Goal: Task Accomplishment & Management: Complete application form

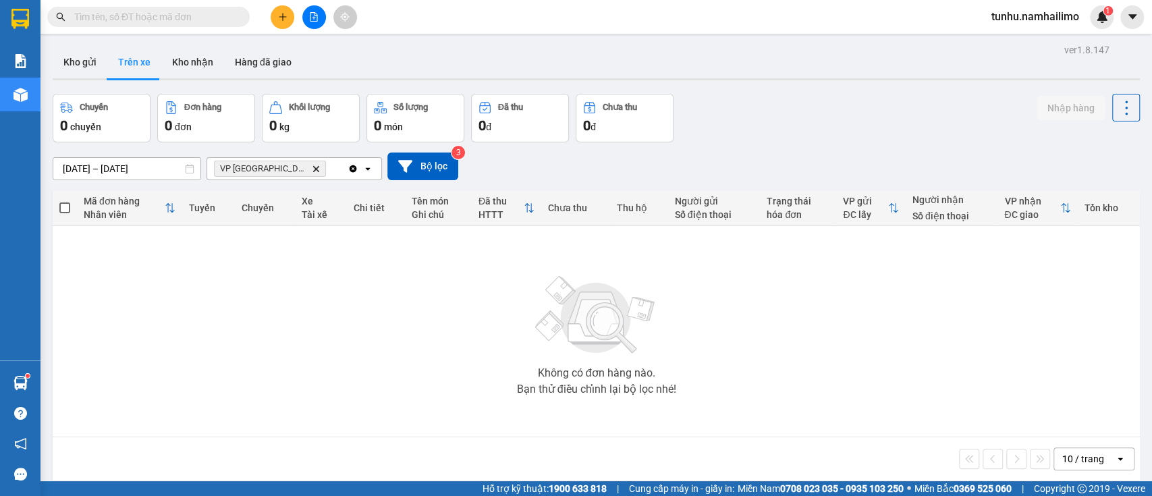
click at [128, 61] on button "Trên xe" at bounding box center [134, 62] width 54 height 32
click at [194, 67] on button "Kho nhận" at bounding box center [192, 62] width 63 height 32
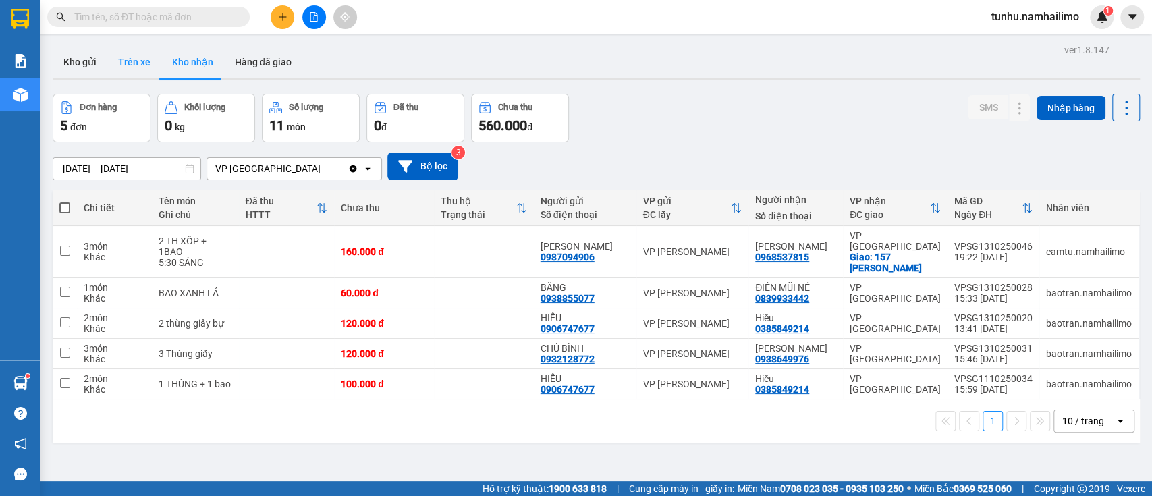
click at [140, 59] on button "Trên xe" at bounding box center [134, 62] width 54 height 32
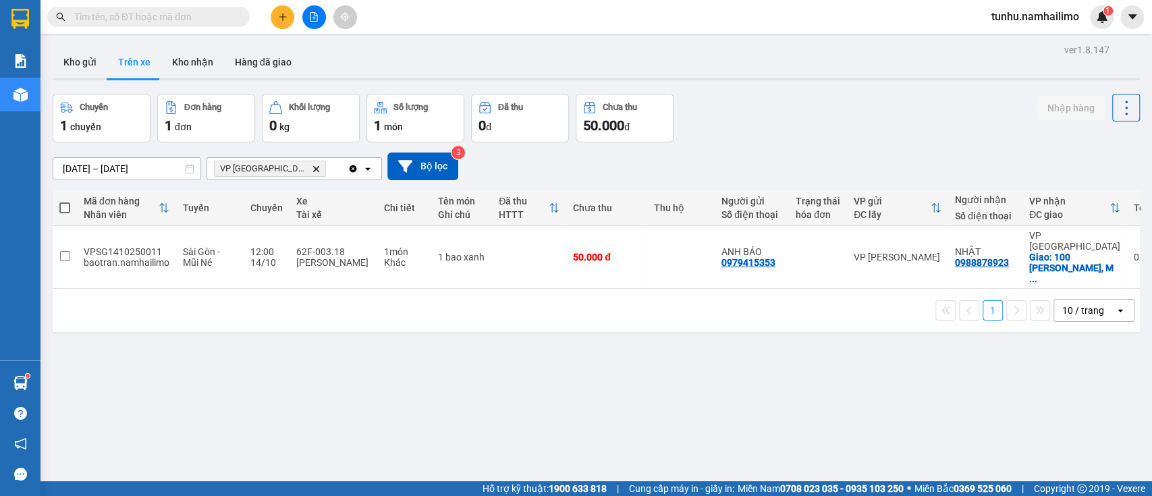
click at [266, 165] on span "VP [GEOGRAPHIC_DATA]" at bounding box center [263, 168] width 86 height 11
click at [292, 165] on span "VP chợ Mũi Né Delete" at bounding box center [270, 169] width 112 height 16
click at [312, 165] on icon "Delete" at bounding box center [316, 169] width 8 height 8
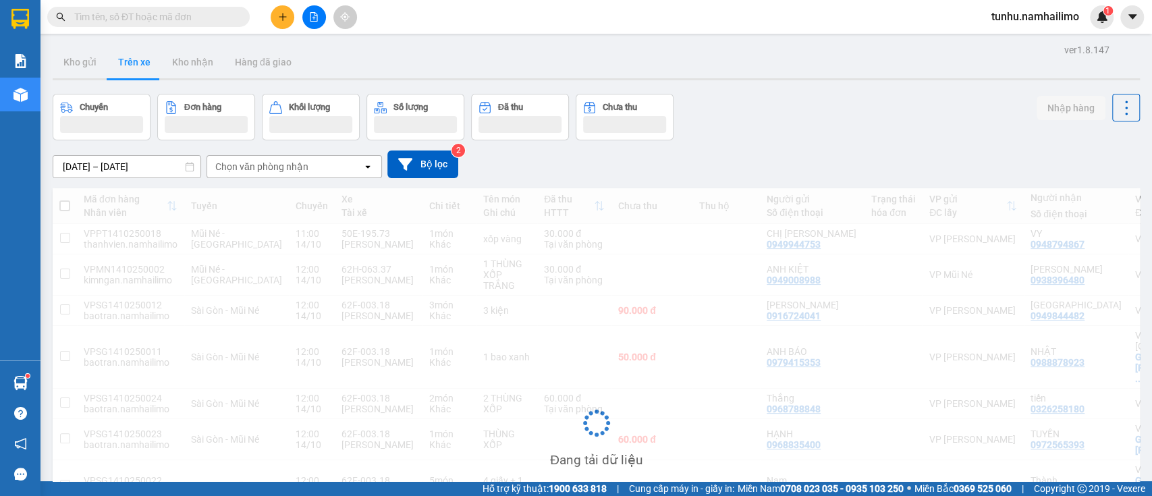
click at [305, 161] on div "Chọn văn phòng nhận" at bounding box center [284, 167] width 155 height 22
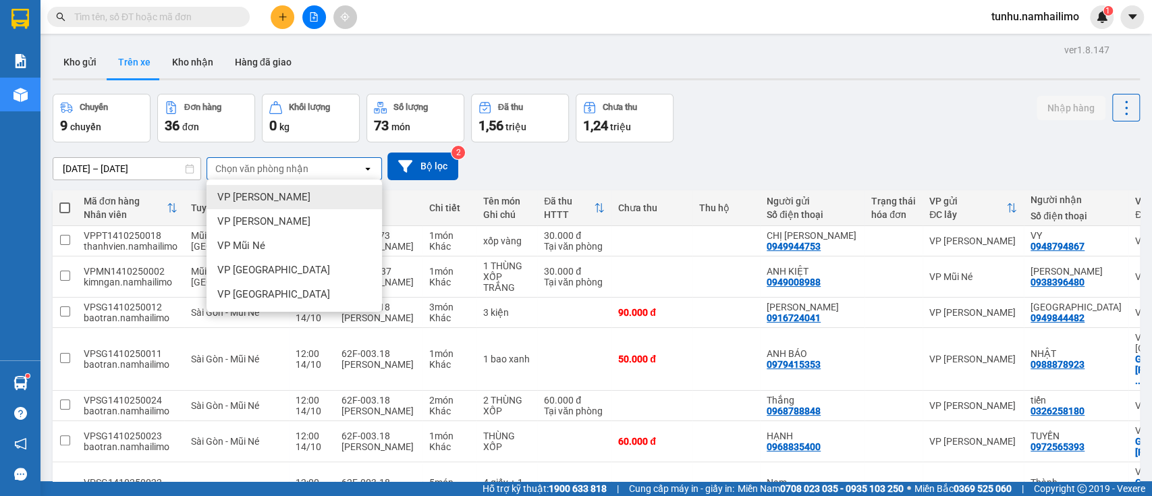
click at [319, 194] on div "VP [PERSON_NAME]" at bounding box center [295, 197] width 176 height 24
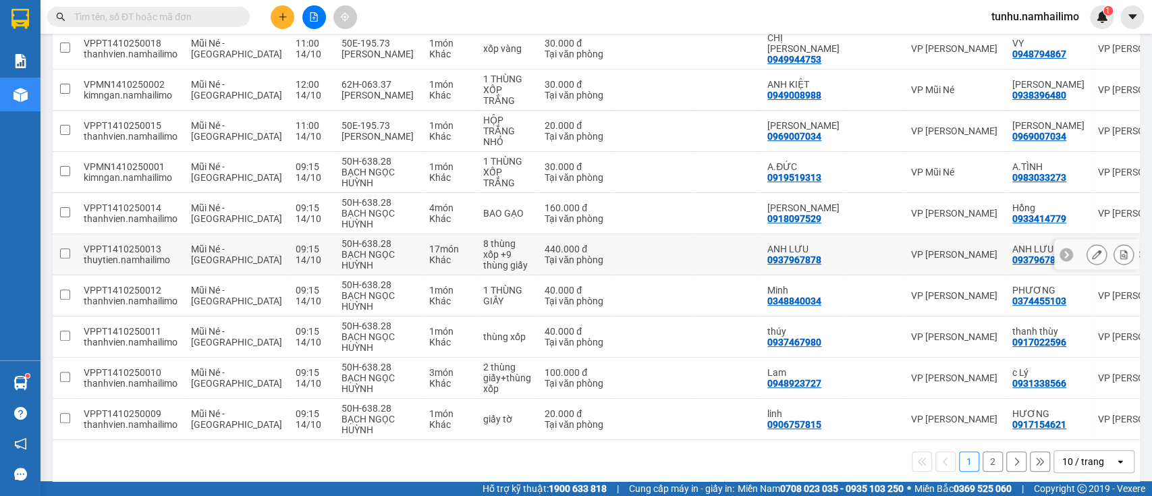
scroll to position [216, 0]
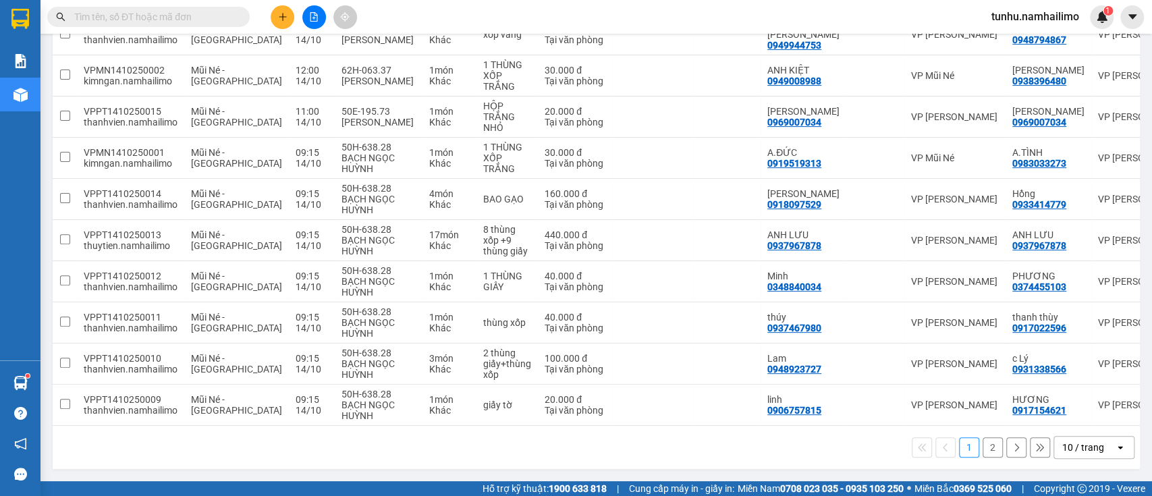
click at [983, 454] on button "2" at bounding box center [993, 447] width 20 height 20
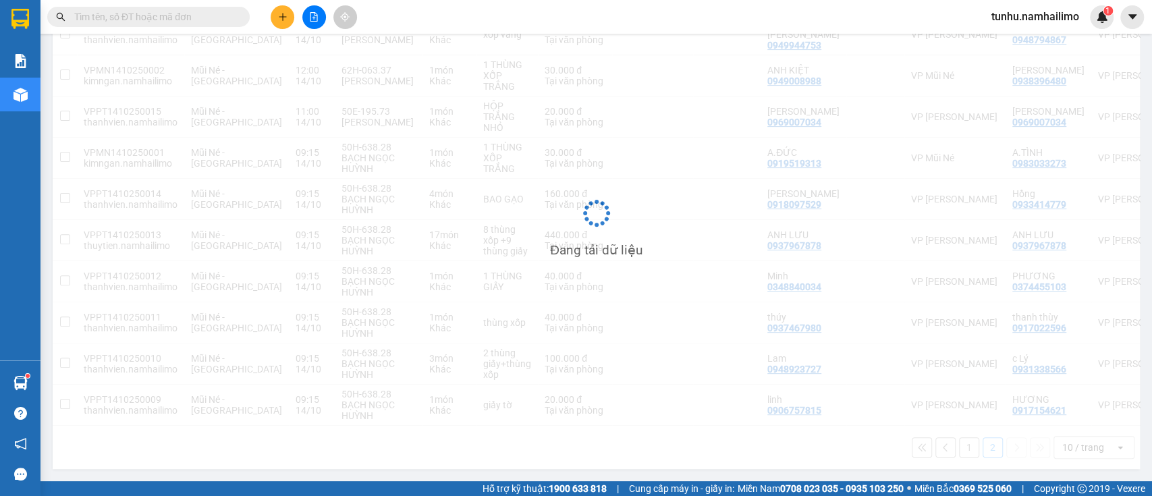
scroll to position [62, 0]
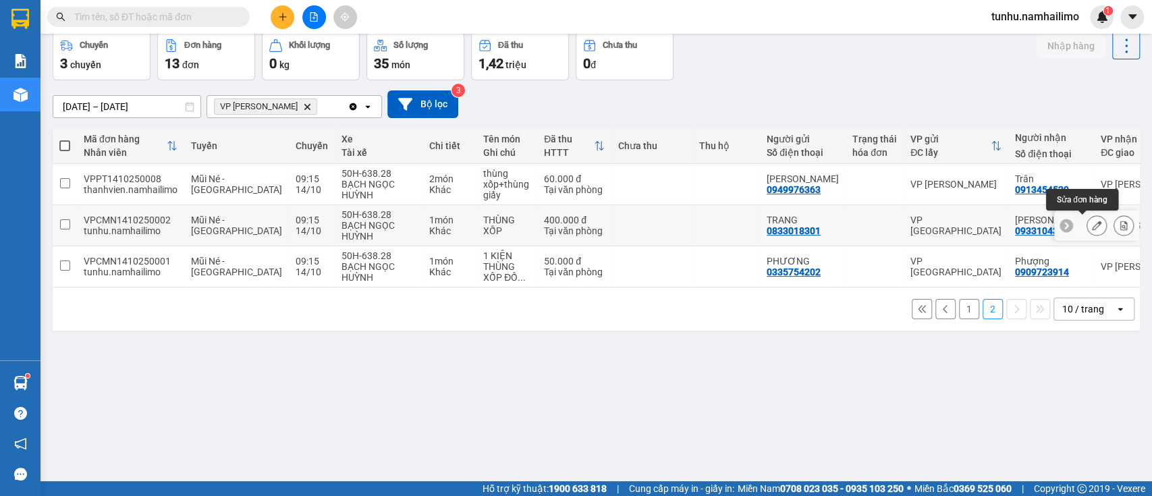
click at [1092, 226] on icon at bounding box center [1096, 225] width 9 height 9
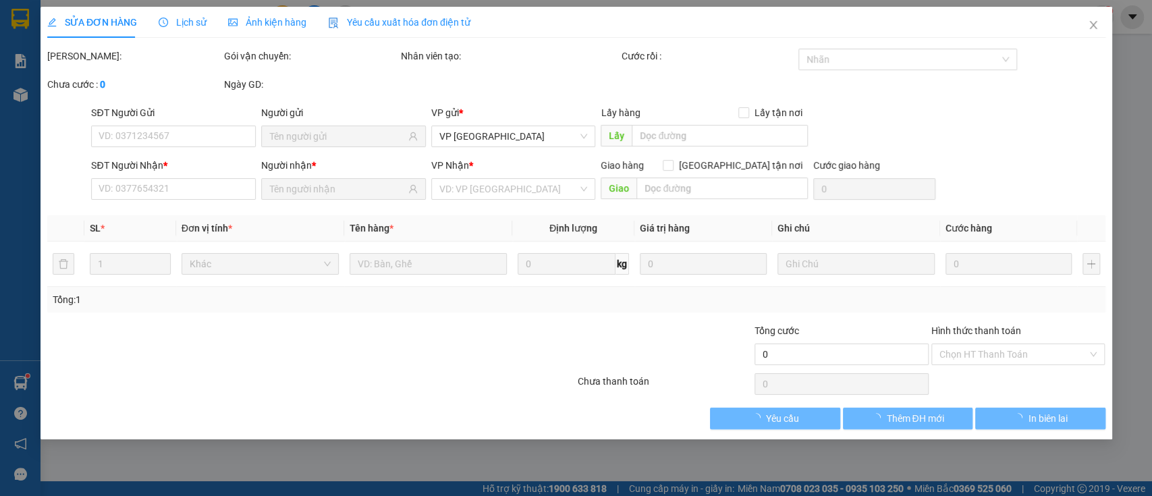
type input "0833018301"
type input "0933104345"
type input "400.000"
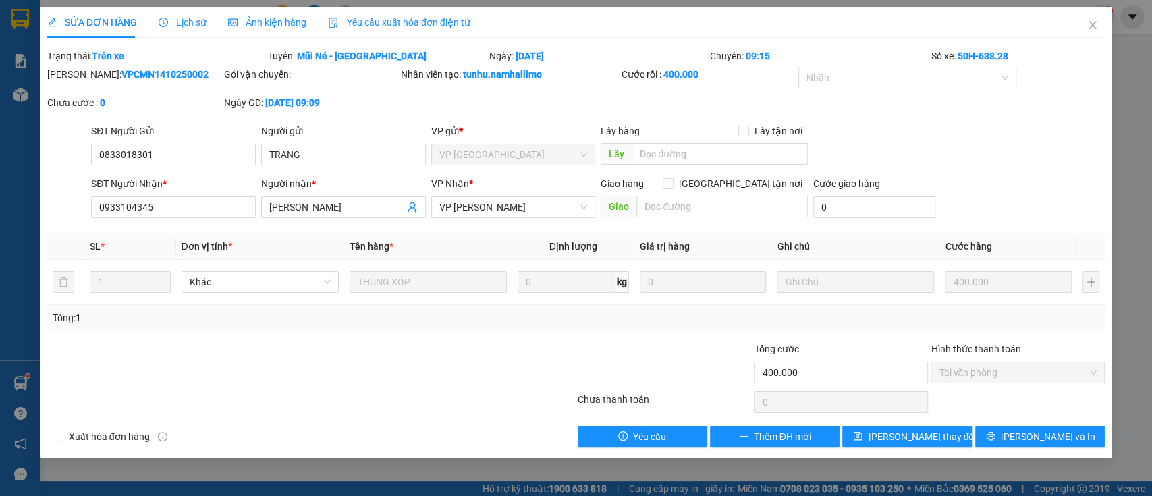
click at [824, 244] on th "Ghi chú" at bounding box center [856, 247] width 168 height 26
click at [1092, 24] on icon "close" at bounding box center [1093, 25] width 7 height 8
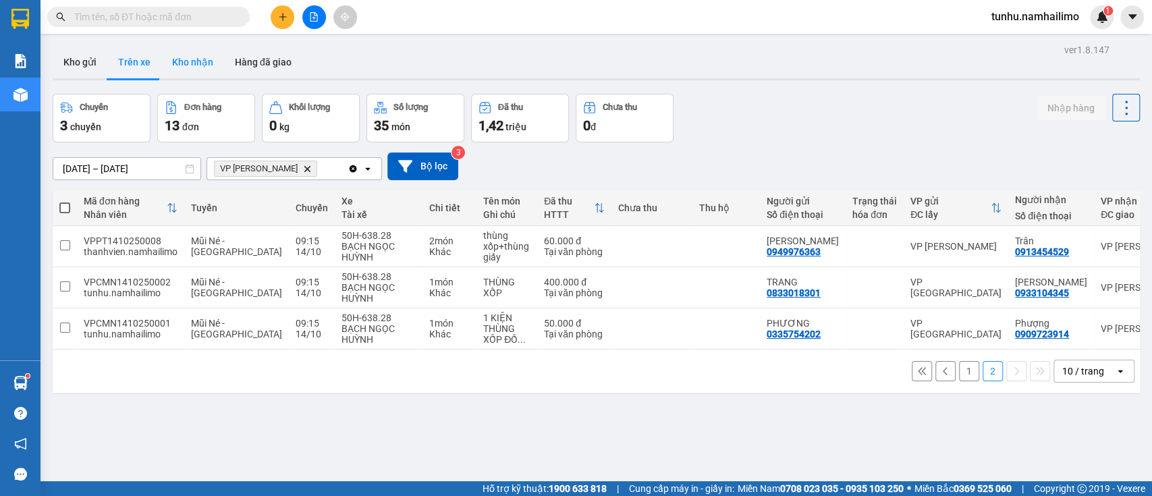
click at [206, 57] on button "Kho nhận" at bounding box center [192, 62] width 63 height 32
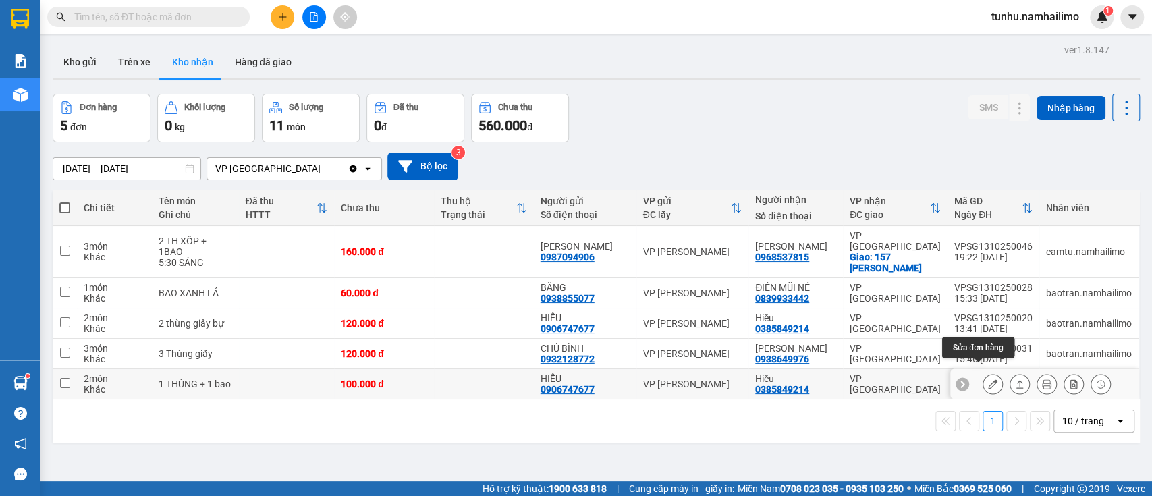
click at [988, 379] on icon at bounding box center [992, 383] width 9 height 9
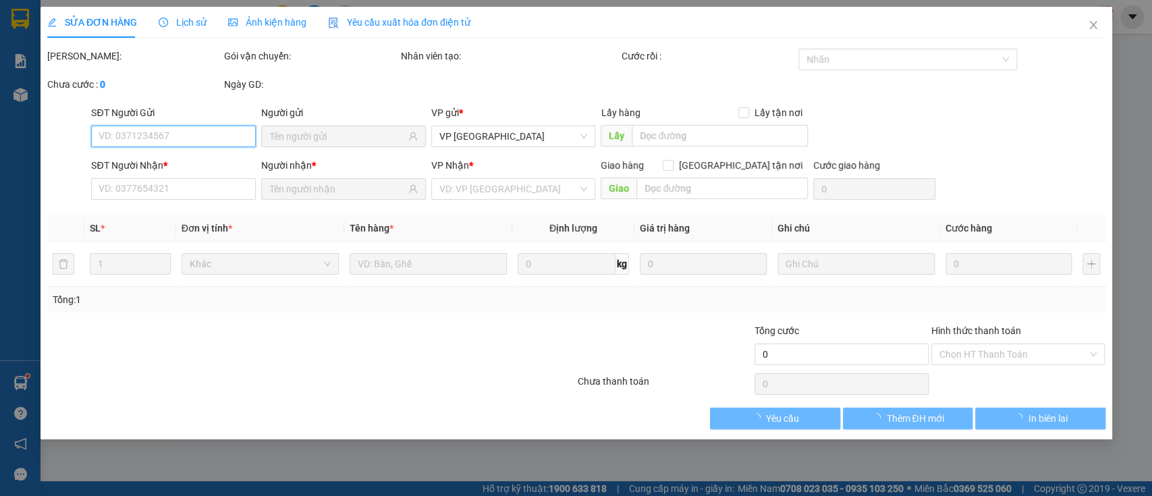
type input "0906747677"
type input "HIẾU"
type input "0385849214"
type input "Hiếu"
type input "100.000"
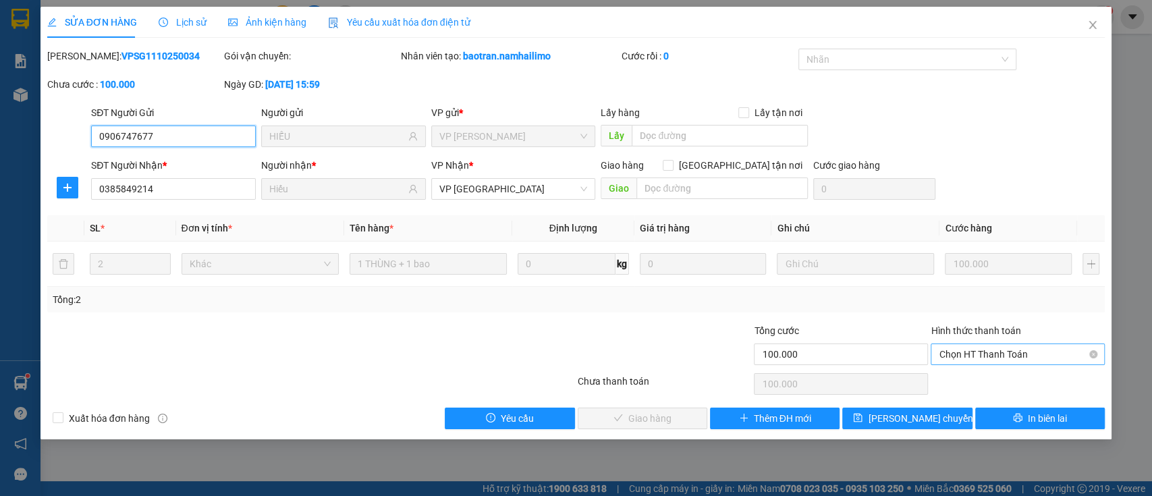
click at [1021, 355] on span "Chọn HT Thanh Toán" at bounding box center [1018, 354] width 158 height 20
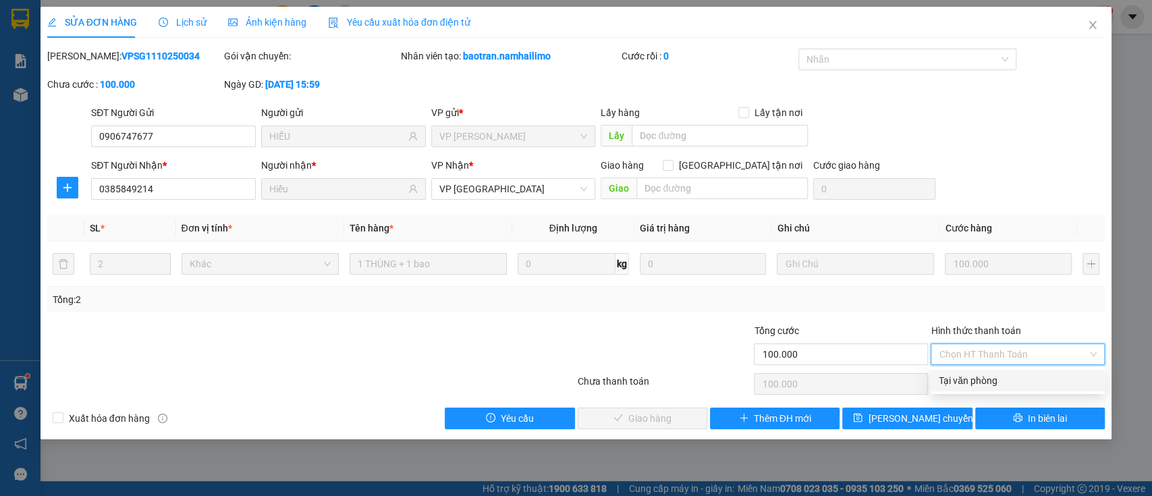
click at [1021, 378] on div "Tại văn phòng" at bounding box center [1018, 380] width 158 height 15
type input "0"
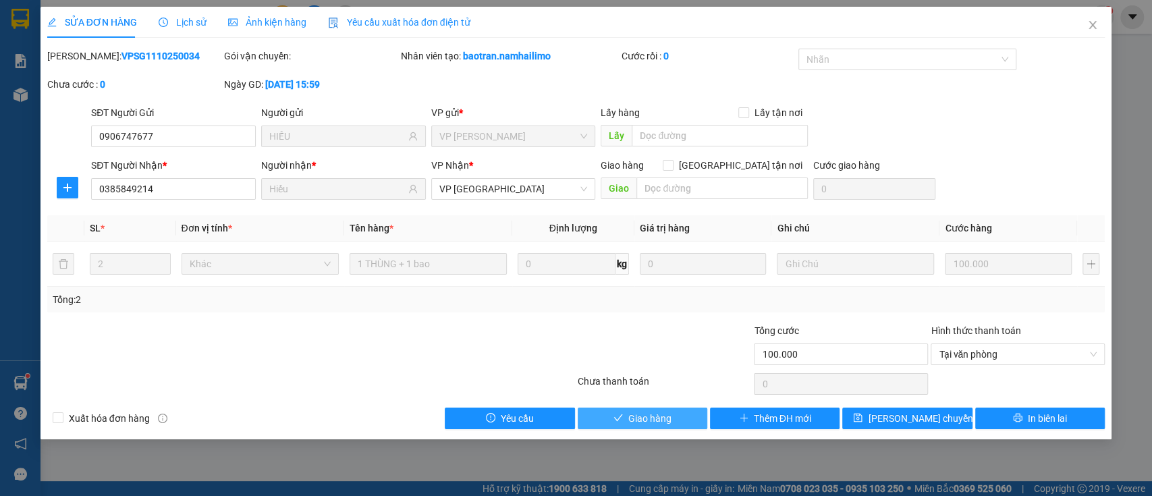
click at [642, 415] on span "Giao hàng" at bounding box center [650, 418] width 43 height 15
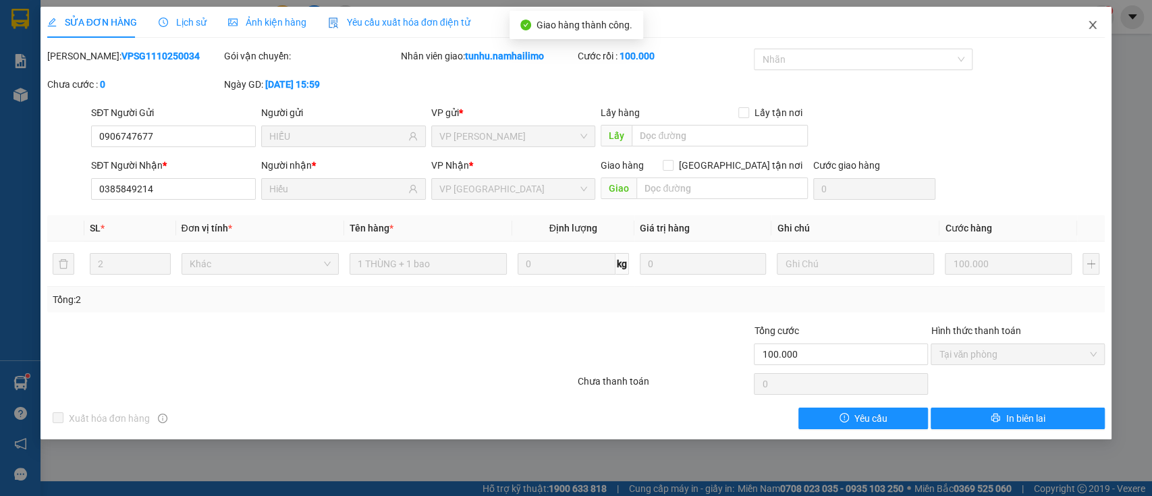
click at [1094, 23] on icon "close" at bounding box center [1093, 25] width 11 height 11
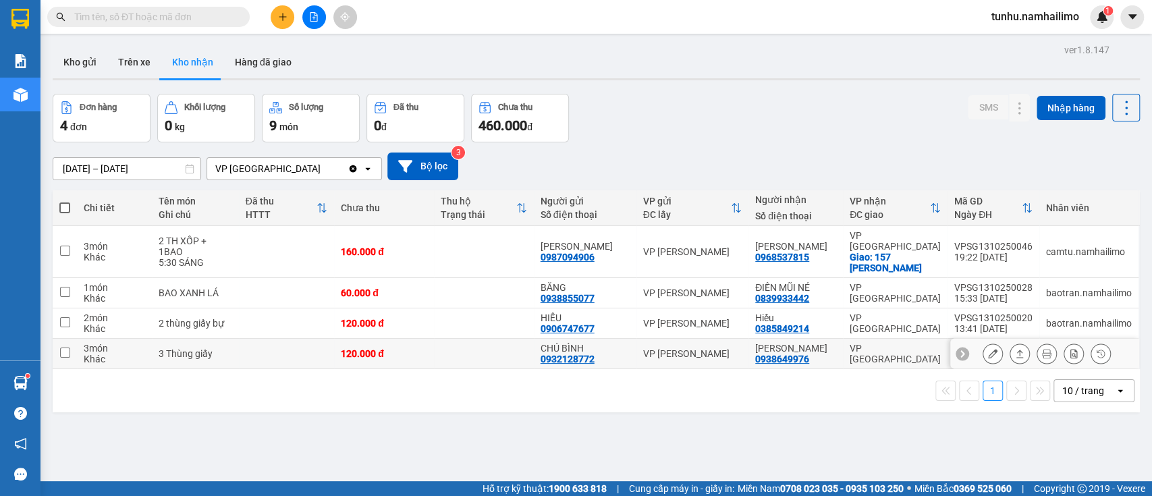
click at [988, 349] on icon at bounding box center [992, 353] width 9 height 9
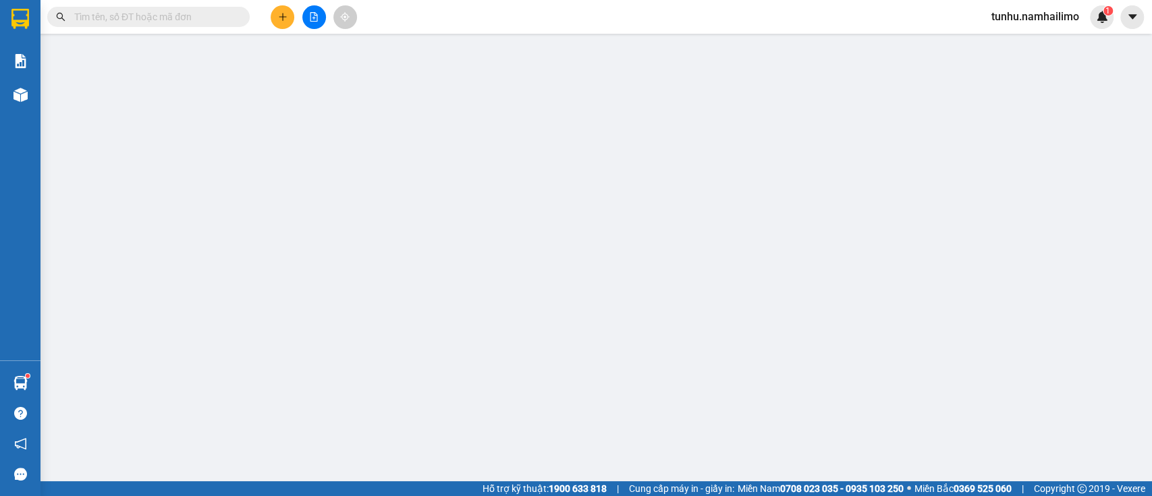
type input "0932128772"
type input "CHÚ BÌNH"
type input "0938649976"
type input "[PERSON_NAME]"
type input "120.000"
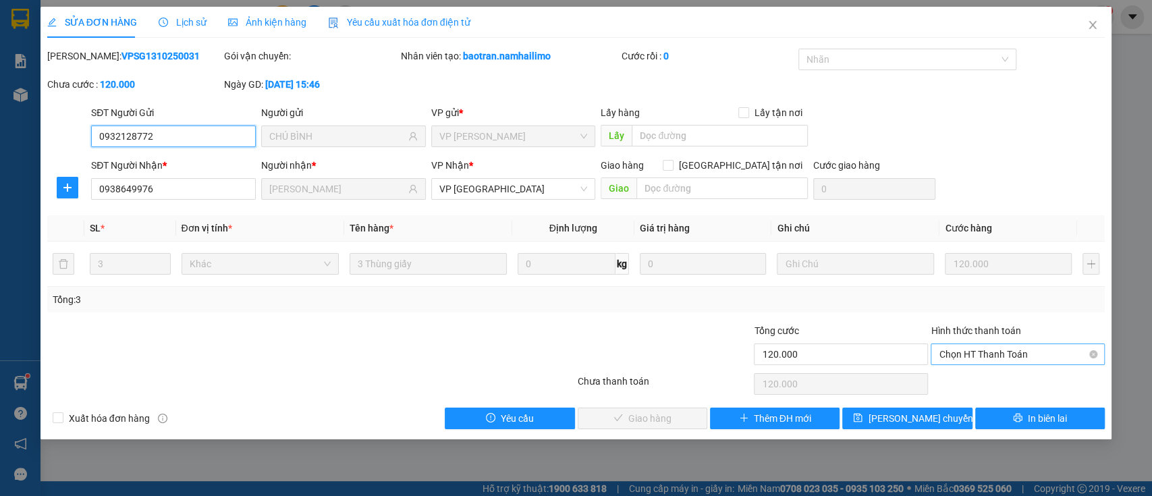
click at [1012, 350] on span "Chọn HT Thanh Toán" at bounding box center [1018, 354] width 158 height 20
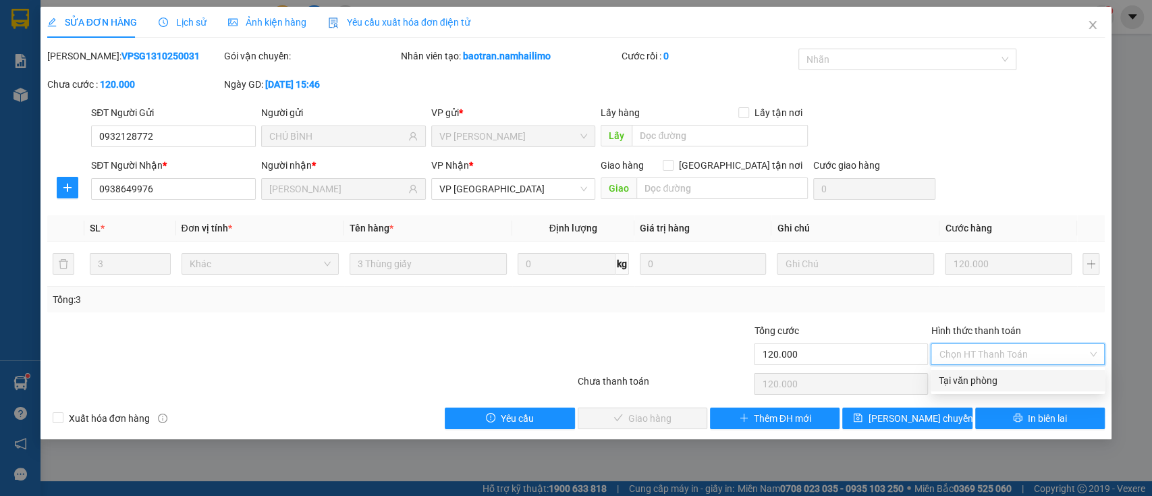
click at [1011, 375] on div "Tại văn phòng" at bounding box center [1018, 380] width 158 height 15
type input "0"
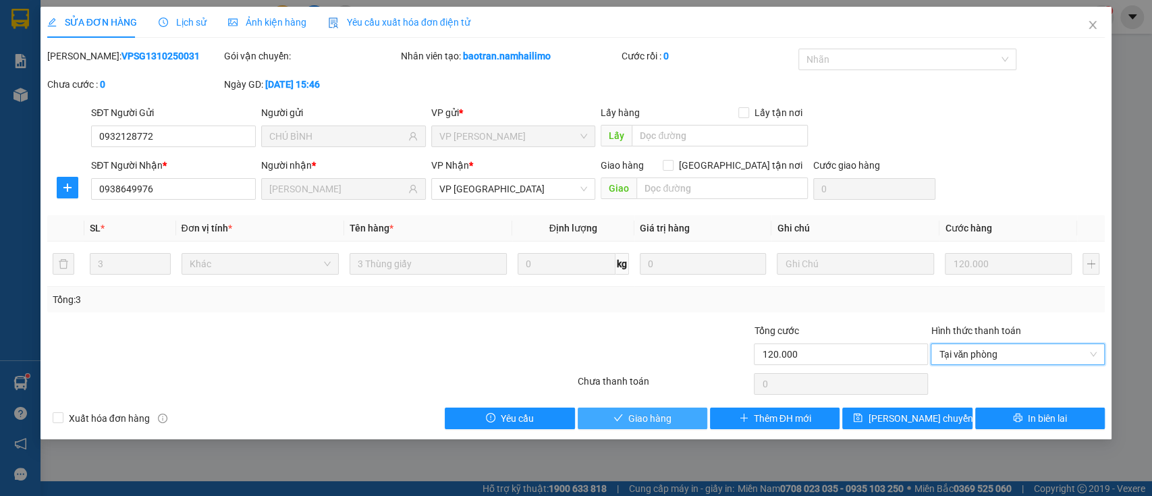
click at [664, 416] on span "Giao hàng" at bounding box center [650, 418] width 43 height 15
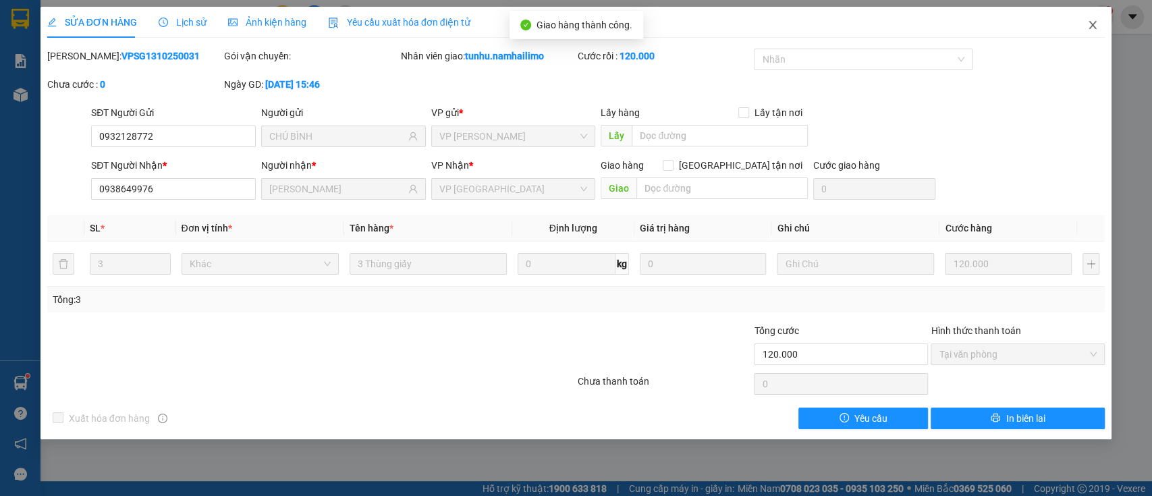
click at [1090, 24] on icon "close" at bounding box center [1093, 25] width 11 height 11
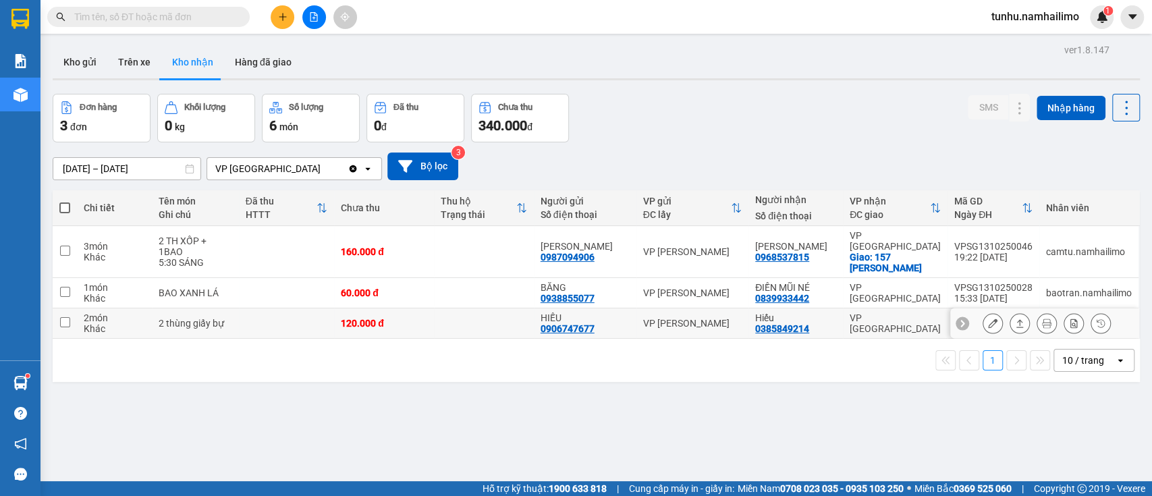
click at [66, 317] on input "checkbox" at bounding box center [65, 322] width 10 height 10
checkbox input "true"
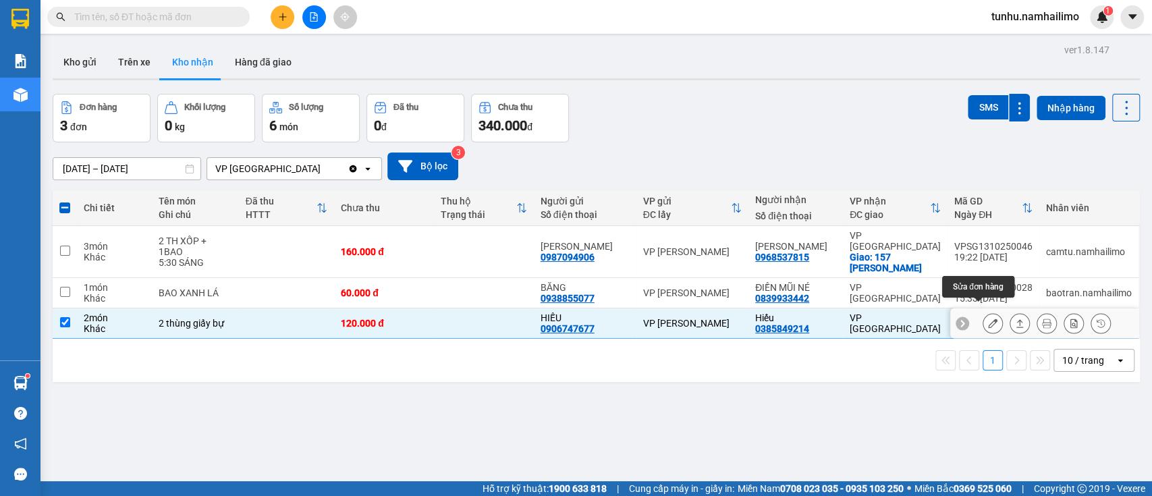
click at [984, 313] on button at bounding box center [993, 324] width 19 height 24
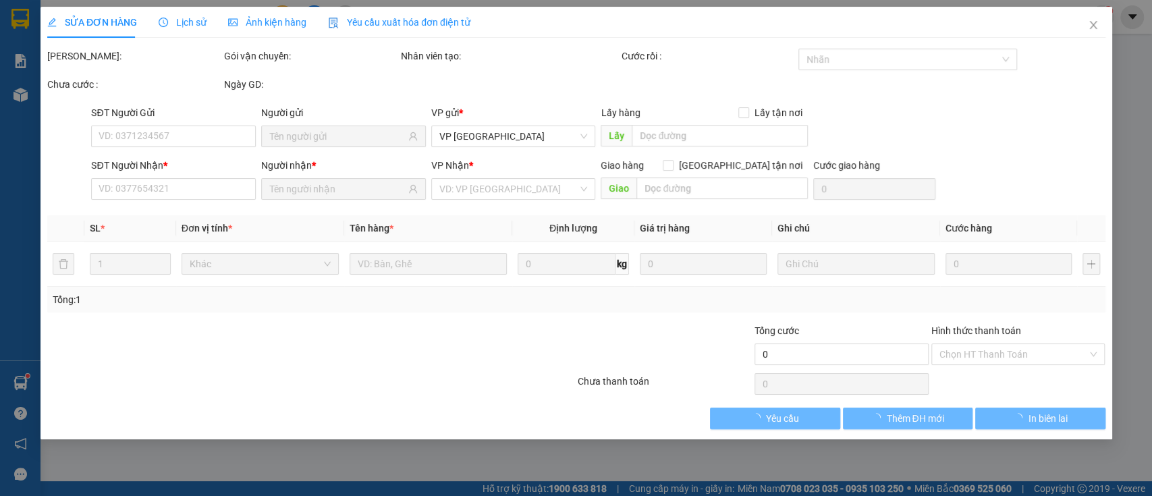
type input "0906747677"
type input "HIẾU"
type input "0385849214"
type input "Hiếu"
type input "120.000"
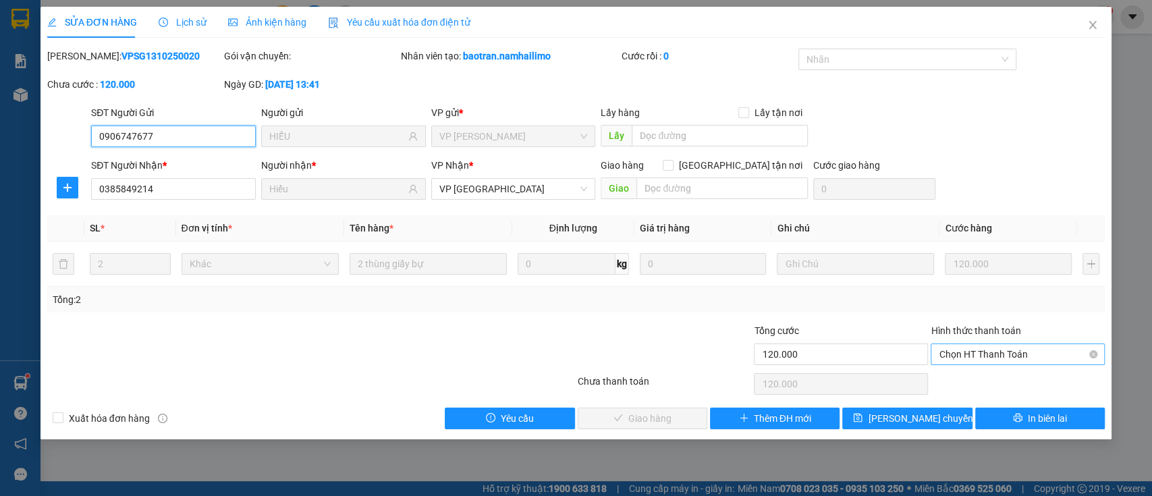
click at [1013, 350] on span "Chọn HT Thanh Toán" at bounding box center [1018, 354] width 158 height 20
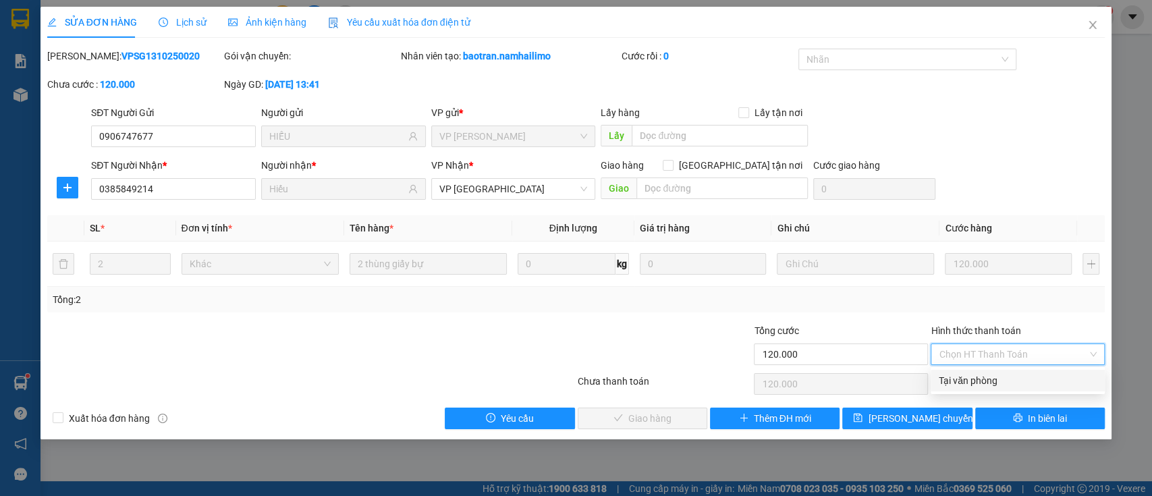
click at [1009, 375] on div "Tại văn phòng" at bounding box center [1018, 380] width 158 height 15
type input "0"
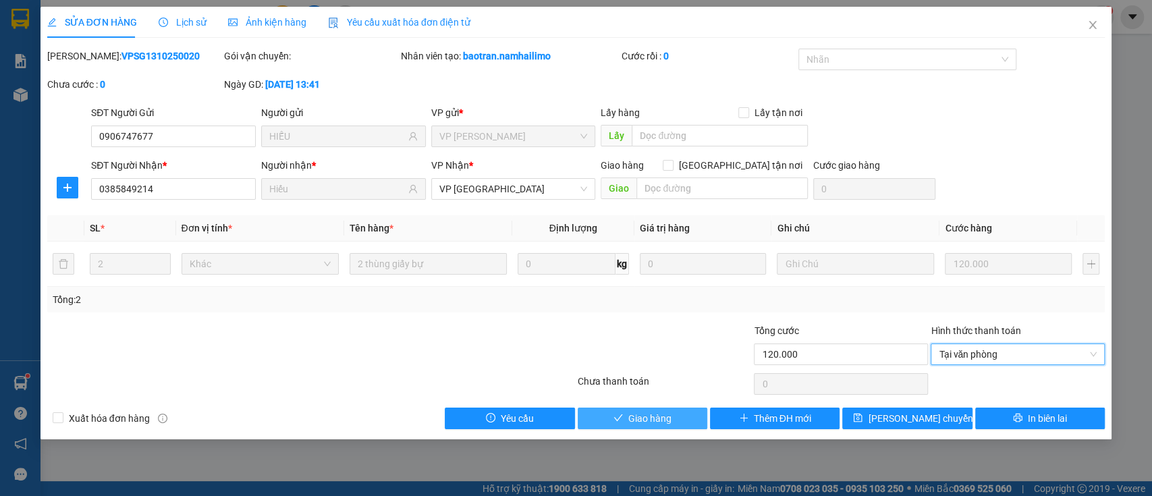
click at [651, 415] on span "Giao hàng" at bounding box center [650, 418] width 43 height 15
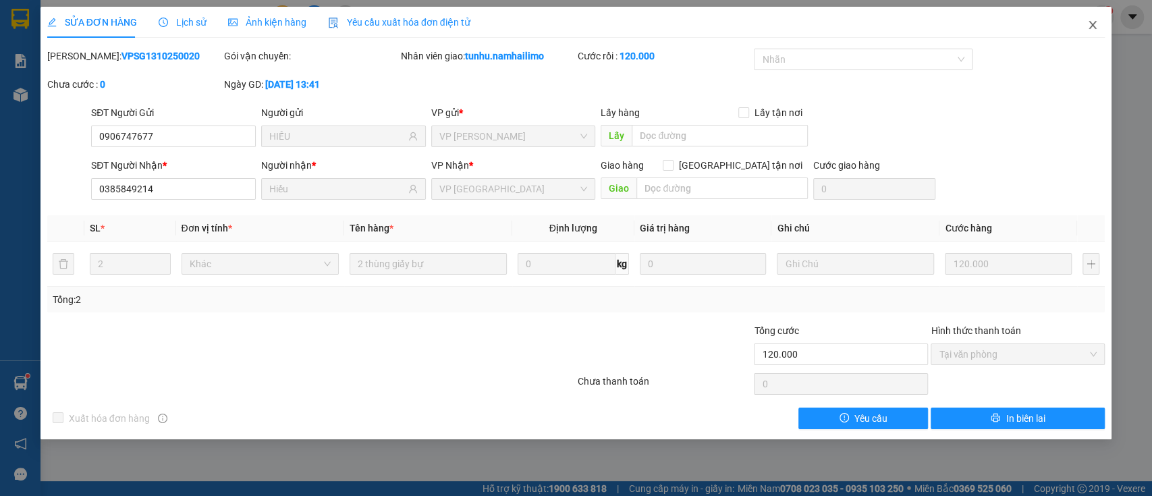
click at [1091, 22] on icon "close" at bounding box center [1093, 25] width 7 height 8
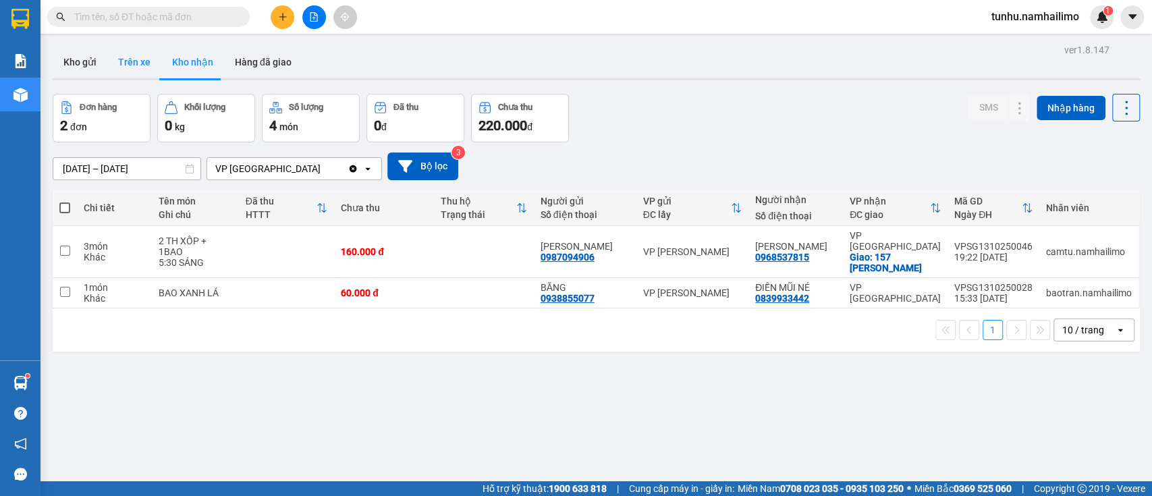
click at [113, 57] on button "Trên xe" at bounding box center [134, 62] width 54 height 32
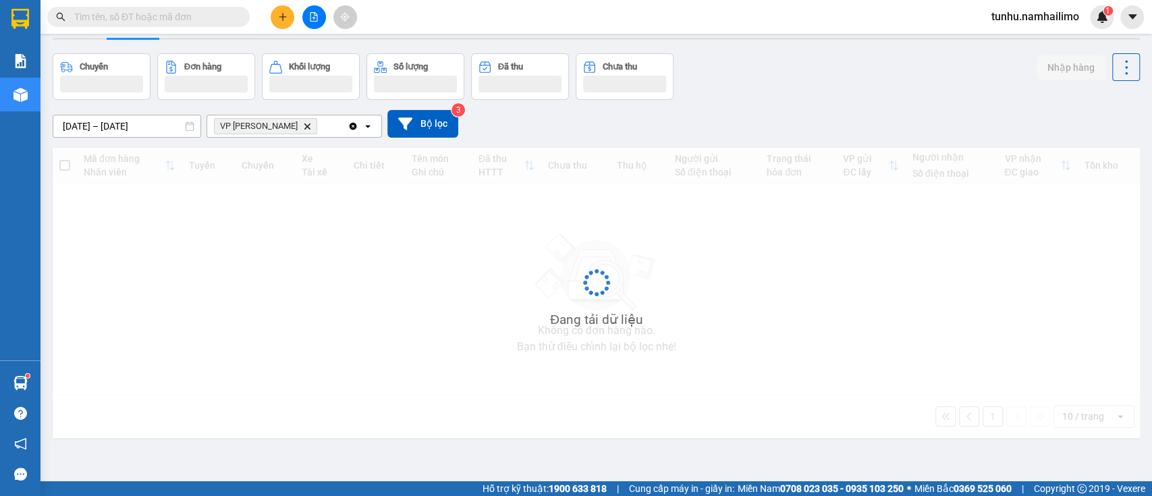
scroll to position [39, 0]
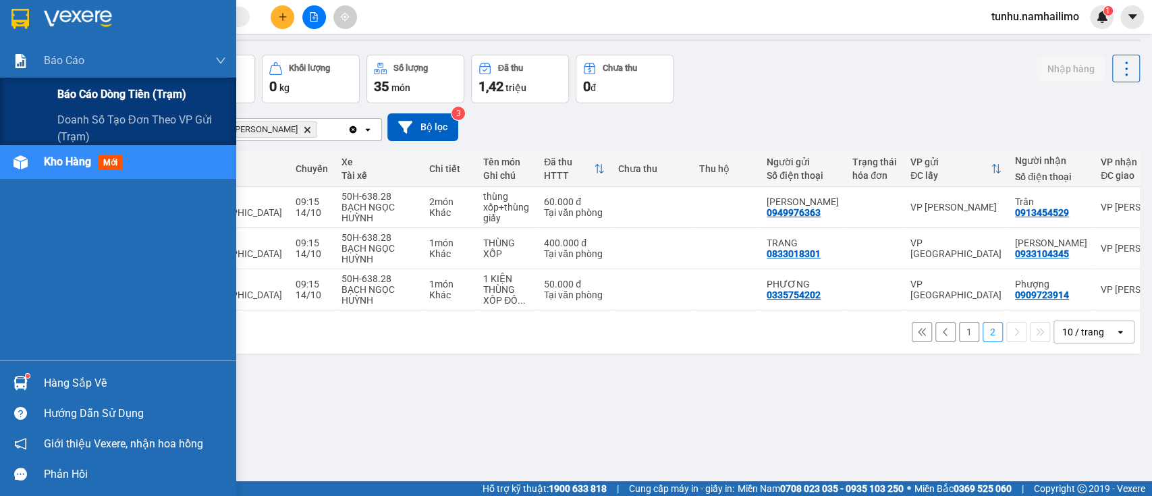
click at [109, 88] on span "Báo cáo dòng tiền (trạm)" at bounding box center [121, 94] width 129 height 17
